Goal: Information Seeking & Learning: Find specific fact

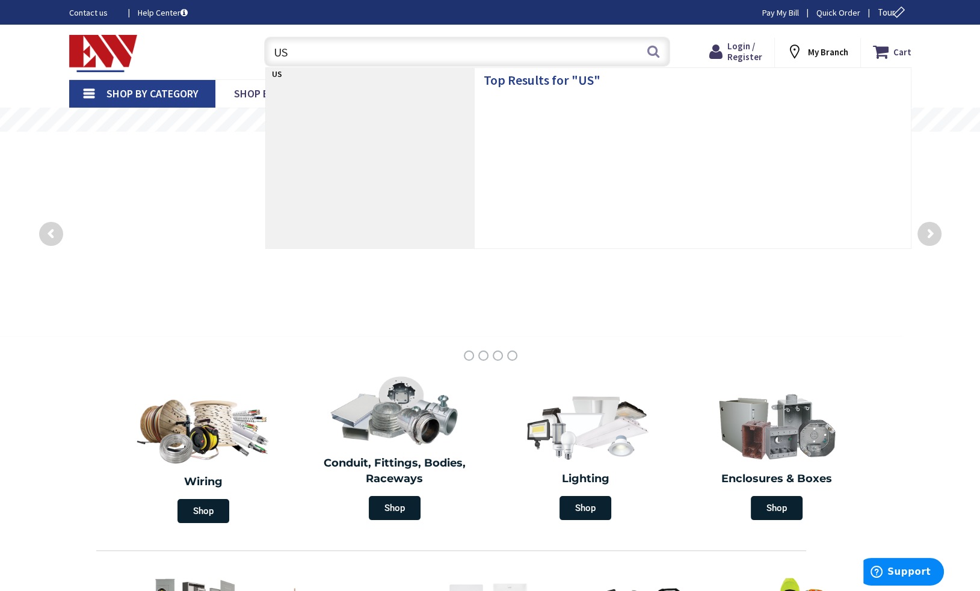
type input "U"
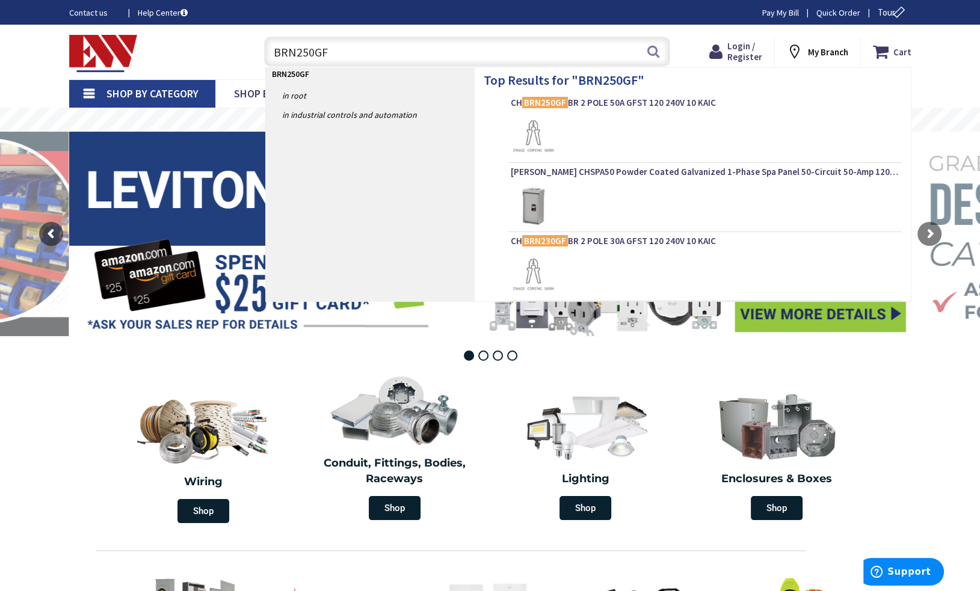
type input "BRN250GF"
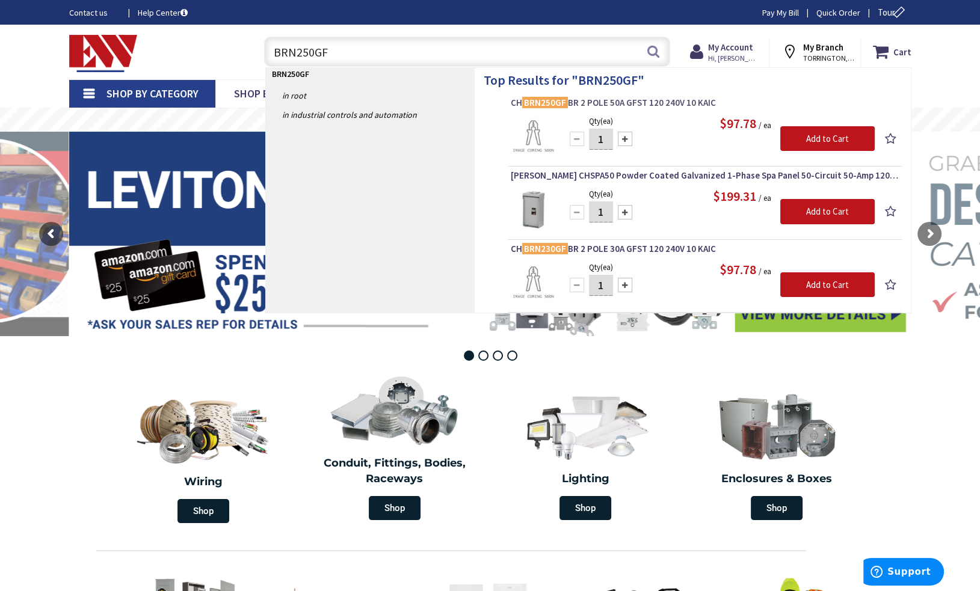
click at [676, 104] on span "CH BRN250GF BR 2 POLE 50A GFST 120 240V 10 KAIC" at bounding box center [705, 103] width 388 height 12
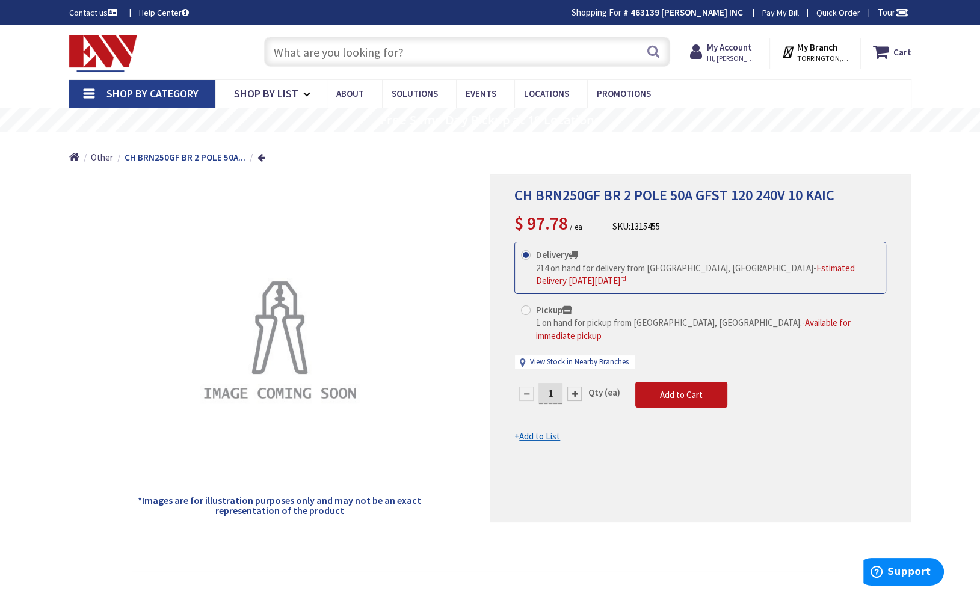
click at [84, 280] on div "*Images are for illustration purposes only and may not be an exact representati…" at bounding box center [279, 348] width 421 height 348
drag, startPoint x: 31, startPoint y: 242, endPoint x: 195, endPoint y: 163, distance: 182.4
click at [31, 242] on div "CH BRN250GF BR 2 POLE 50A GFST 120 240V 10 KAIC Estimated Delivery on Friday, O…" at bounding box center [490, 512] width 980 height 974
